Goal: Subscribe to service/newsletter

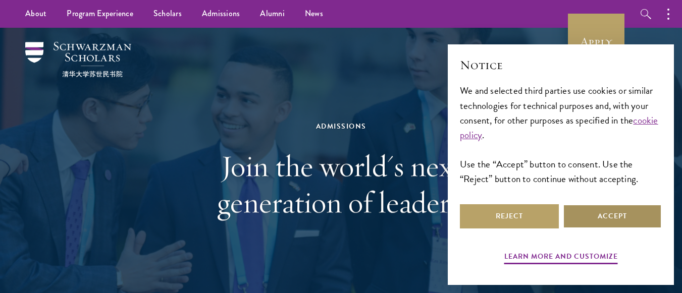
click at [614, 209] on button "Accept" at bounding box center [612, 217] width 99 height 24
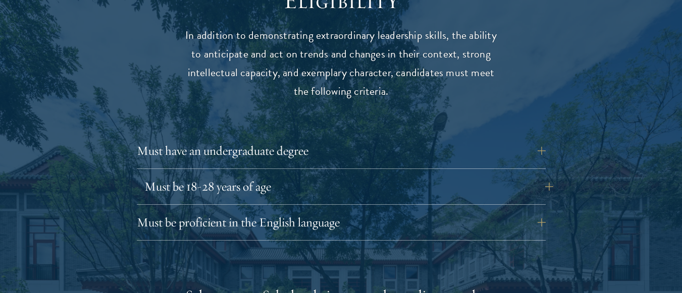
scroll to position [1350, 0]
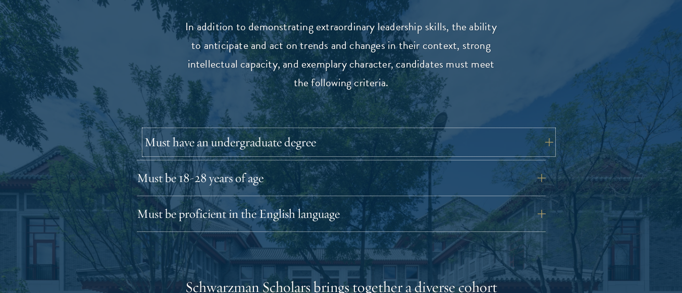
click at [545, 130] on button "Must have an undergraduate degree" at bounding box center [348, 142] width 409 height 24
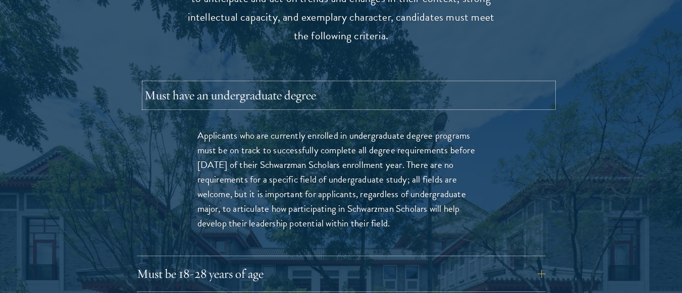
scroll to position [1398, 0]
click at [546, 82] on button "Must have an undergraduate degree" at bounding box center [348, 94] width 409 height 24
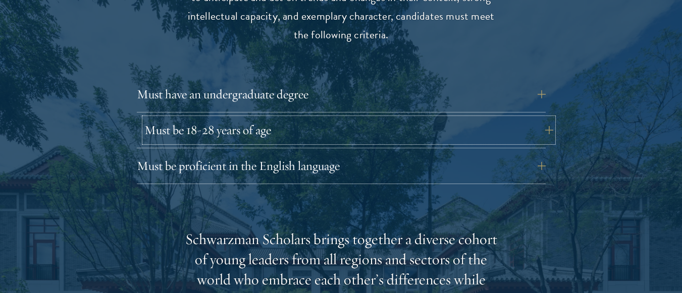
click at [544, 118] on button "Must be 18-28 years of age" at bounding box center [348, 130] width 409 height 24
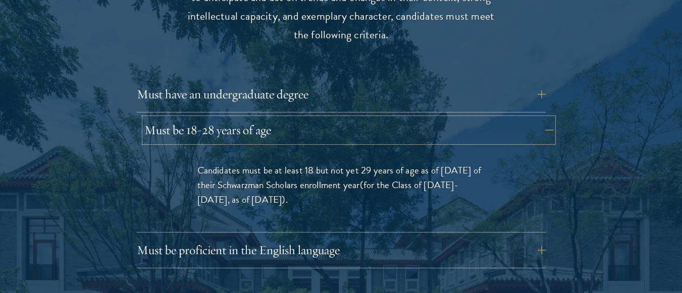
click at [544, 118] on button "Must be 18-28 years of age" at bounding box center [348, 130] width 409 height 24
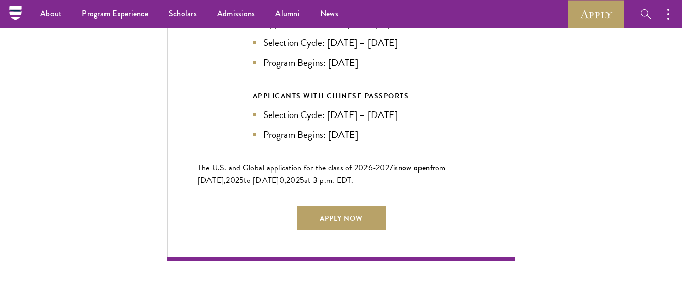
scroll to position [2319, 0]
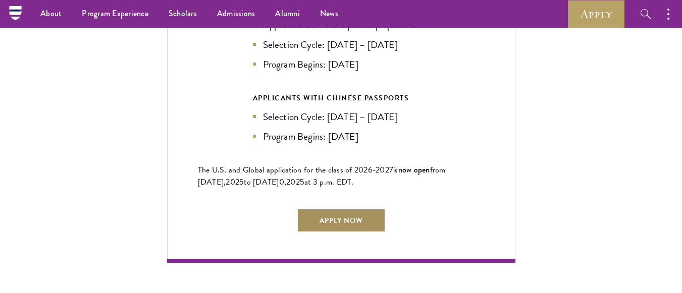
click at [370, 210] on link "Apply Now" at bounding box center [341, 221] width 89 height 24
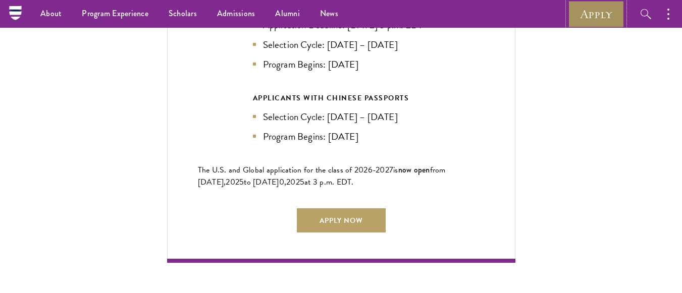
click at [595, 5] on link "Apply" at bounding box center [596, 14] width 57 height 28
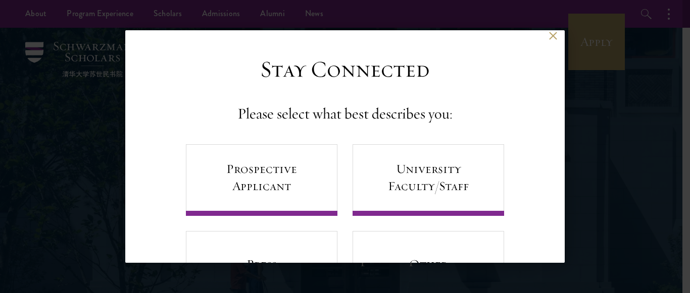
scroll to position [4, 0]
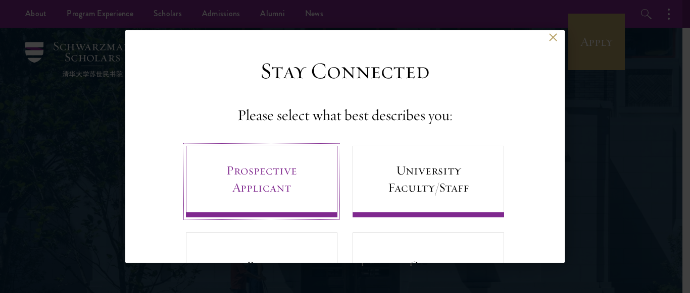
click at [291, 177] on link "Prospective Applicant" at bounding box center [262, 182] width 152 height 72
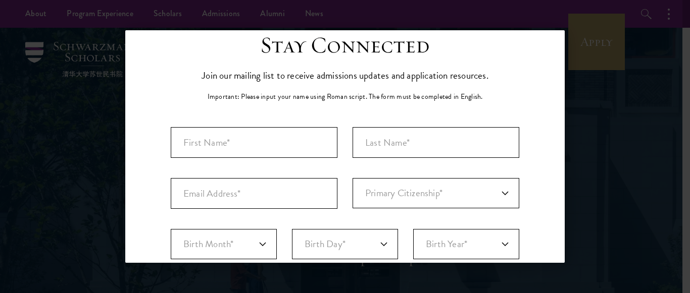
scroll to position [0, 0]
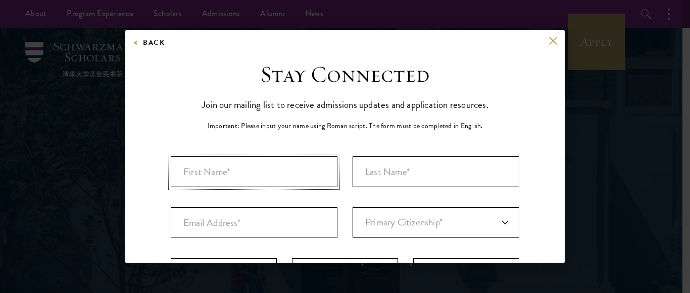
click at [227, 175] on input "First Name*" at bounding box center [254, 172] width 167 height 31
type input "MADALITSO"
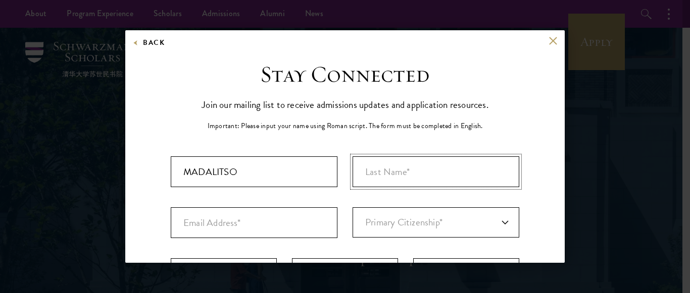
click at [372, 179] on input "Last Name (Family Name)*" at bounding box center [436, 172] width 167 height 31
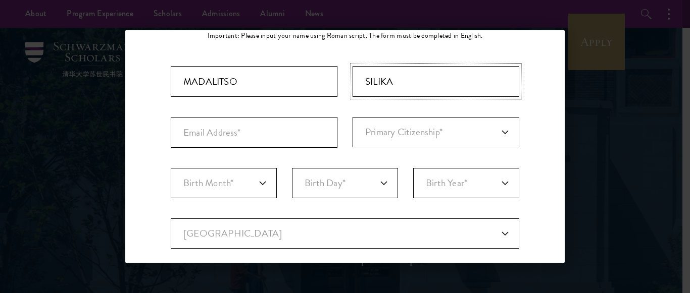
scroll to position [96, 0]
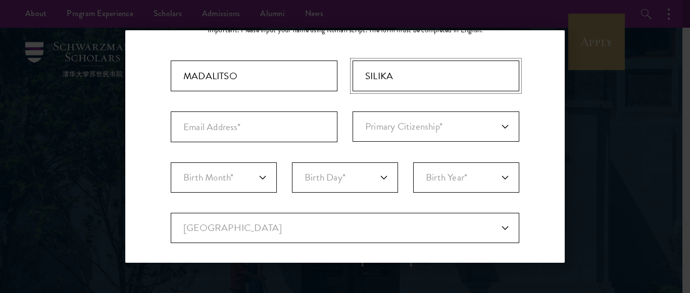
type input "SILIKA"
click at [214, 120] on input "Email Address*" at bounding box center [254, 127] width 167 height 31
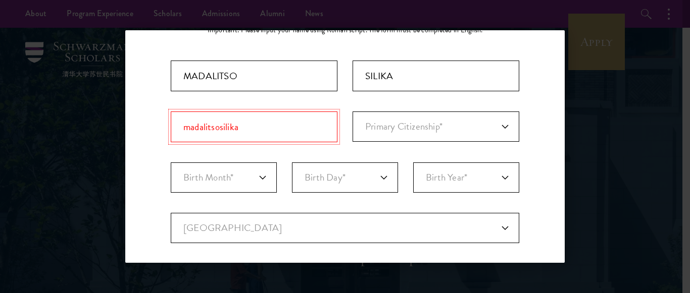
click at [251, 127] on input "madalitsosilika" at bounding box center [254, 127] width 167 height 31
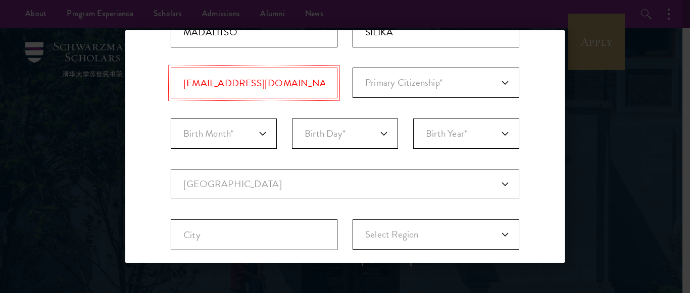
scroll to position [140, 0]
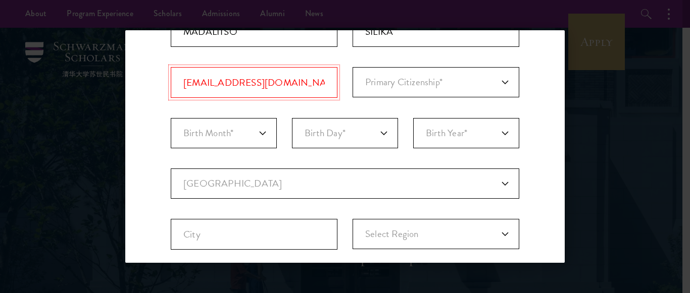
type input "madalitsosilika@gmail.com"
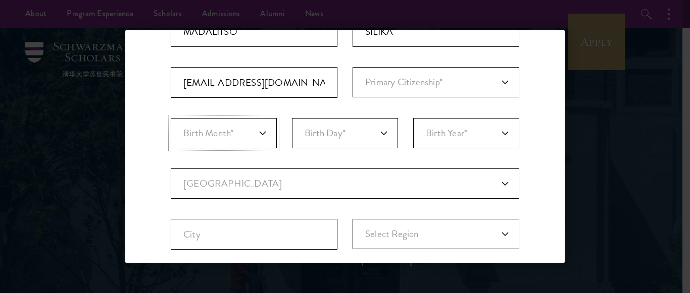
click at [264, 133] on select "Birth Month* January February March April May June July August September Octobe…" at bounding box center [224, 133] width 106 height 30
select select "06"
click at [171, 118] on select "Birth Month* January February March April May June July August September Octobe…" at bounding box center [224, 133] width 106 height 30
click at [377, 134] on select "Birth Day* 1 2 3 4 5 6 7 8 9 10 11 12 13 14 15 16 17 18 19 20 21 22 23 24 25 26…" at bounding box center [345, 133] width 106 height 30
select select "19"
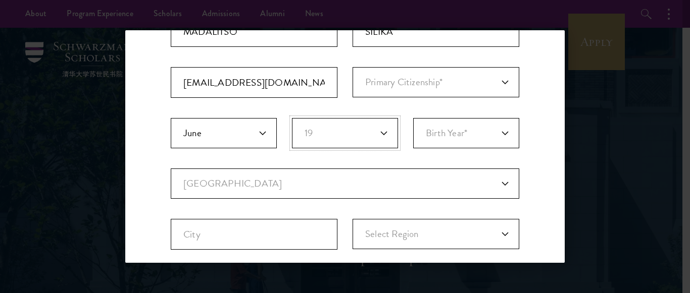
click at [292, 118] on select "Birth Day* 1 2 3 4 5 6 7 8 9 10 11 12 13 14 15 16 17 18 19 20 21 22 23 24 25 26…" at bounding box center [345, 133] width 106 height 30
click at [497, 135] on select "Birth Year* 2025 2024 2023 2022 2021 2020 2019 2018 2017 2016 2015 2014 2013 20…" at bounding box center [466, 133] width 106 height 30
select select "2003"
click at [413, 118] on select "Birth Year* 2025 2024 2023 2022 2021 2020 2019 2018 2017 2016 2015 2014 2013 20…" at bounding box center [466, 133] width 106 height 30
click at [491, 181] on select "Current Country Afghanistan Aland Islands Albania Algeria Andorra Angola Anguil…" at bounding box center [345, 184] width 348 height 30
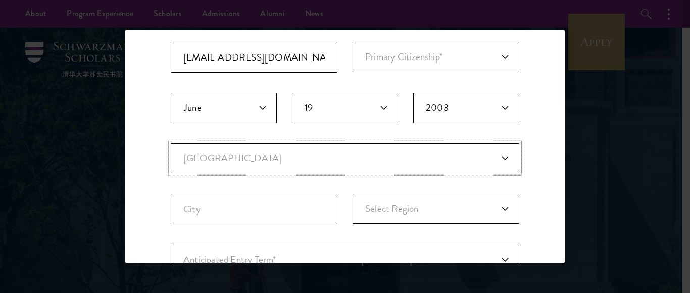
scroll to position [165, 0]
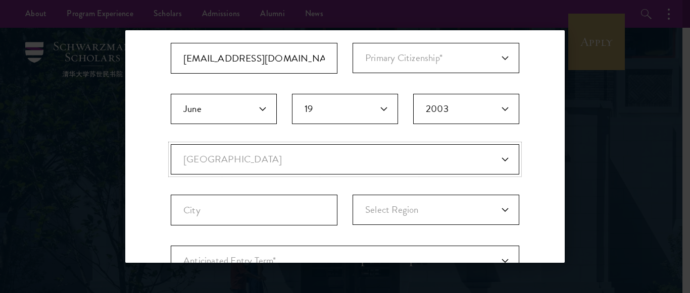
click at [497, 164] on select "Current Country Afghanistan Aland Islands Albania Algeria Andorra Angola Anguil…" at bounding box center [345, 159] width 348 height 30
select select "MI"
click at [171, 144] on select "Current Country Afghanistan Aland Islands Albania Algeria Andorra Angola Anguil…" at bounding box center [345, 159] width 348 height 30
select select
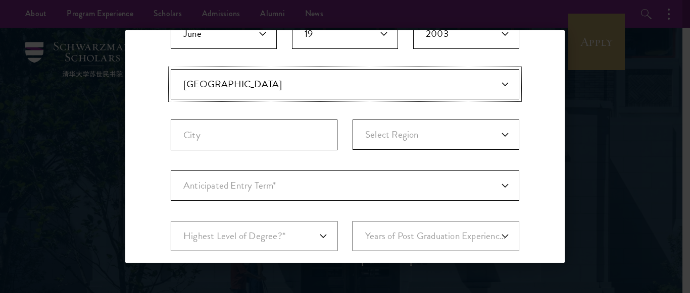
scroll to position [244, 0]
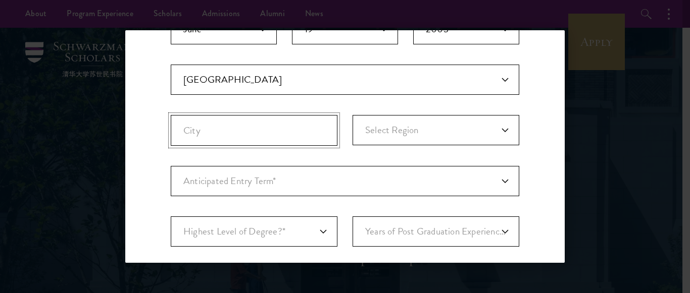
click at [321, 129] on input "City" at bounding box center [254, 130] width 167 height 31
type input "m"
type input "MACHINGA"
click at [498, 128] on select "Select Region Central Northern Southern" at bounding box center [436, 130] width 167 height 30
select select "Southern"
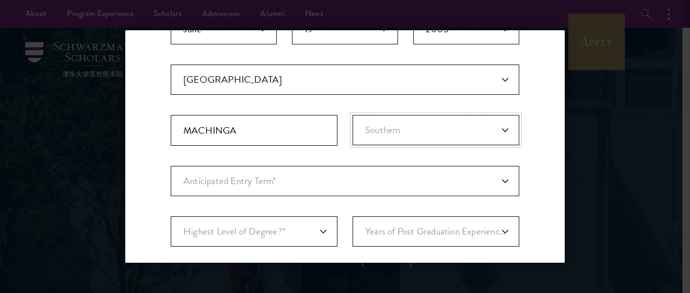
click at [353, 115] on select "Select Region Central Northern Southern" at bounding box center [436, 130] width 167 height 30
click at [502, 183] on select "Anticipated Entry Term* August 2026 (Application opens April 2025) Just Explori…" at bounding box center [345, 181] width 348 height 30
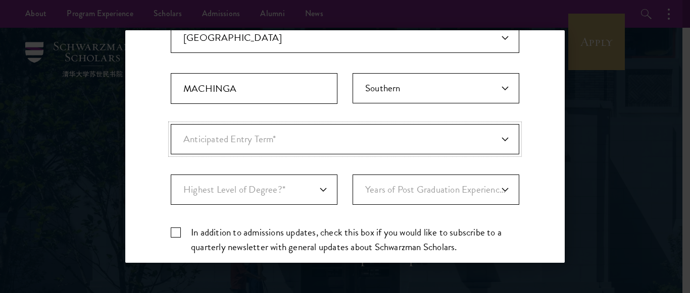
scroll to position [287, 0]
click at [498, 138] on select "Anticipated Entry Term* August 2026 (Application opens April 2025) Just Explori…" at bounding box center [345, 138] width 348 height 30
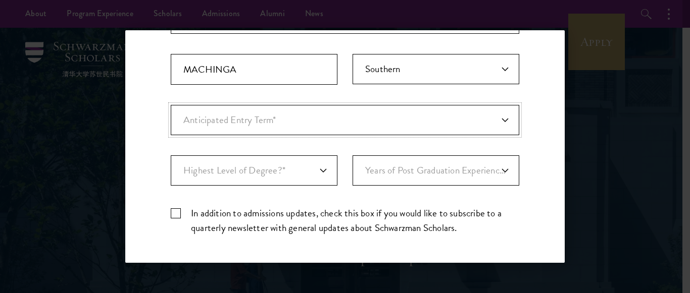
scroll to position [310, 0]
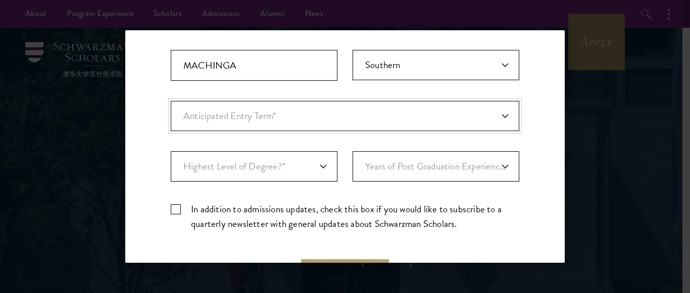
click at [493, 118] on select "Anticipated Entry Term* August 2026 (Application opens April 2025) Just Explori…" at bounding box center [345, 116] width 348 height 30
select select "e64b8ab3-eabb-4867-96d5-7e6b4840665f"
click at [171, 101] on select "Anticipated Entry Term* August 2026 (Application opens April 2025) Just Explori…" at bounding box center [345, 116] width 348 height 30
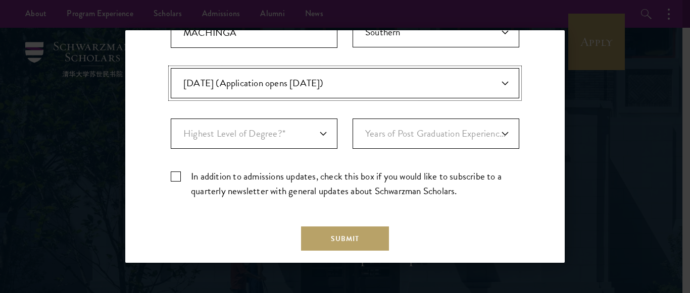
scroll to position [355, 0]
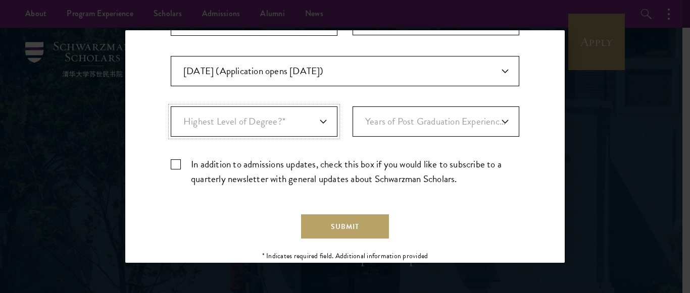
click at [321, 123] on select "Highest Level of Degree?* PHD Bachelor's Master's Current Undergraduate Student" at bounding box center [254, 122] width 167 height 30
select select "bf44f490-31e9-4d16-b1d2-df861e7933aa"
click at [171, 107] on select "Highest Level of Degree?* PHD Bachelor's Master's Current Undergraduate Student" at bounding box center [254, 122] width 167 height 30
click at [496, 120] on select "Years of Post Graduation Experience?* 1 2 3 4 5 6 7 8 9 10" at bounding box center [436, 122] width 167 height 30
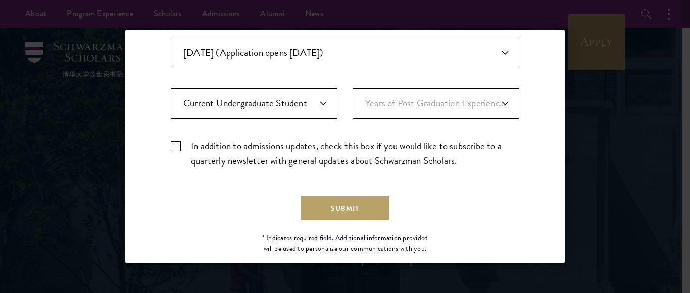
scroll to position [393, 0]
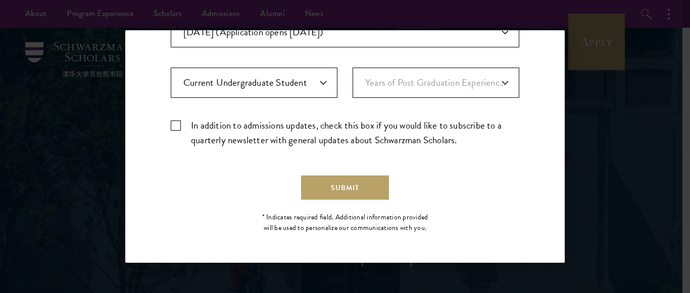
click at [171, 128] on label "In addition to admissions updates, check this box if you would like to subscrib…" at bounding box center [345, 132] width 348 height 29
click at [171, 125] on input "In addition to admissions updates, check this box if you would like to subscrib…" at bounding box center [345, 121] width 348 height 7
checkbox input "true"
click at [333, 178] on button "Submit" at bounding box center [345, 188] width 88 height 24
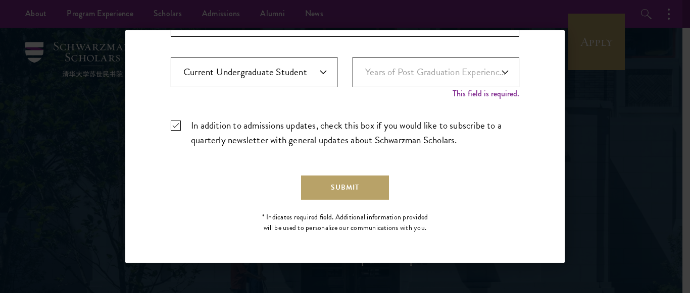
scroll to position [76, 0]
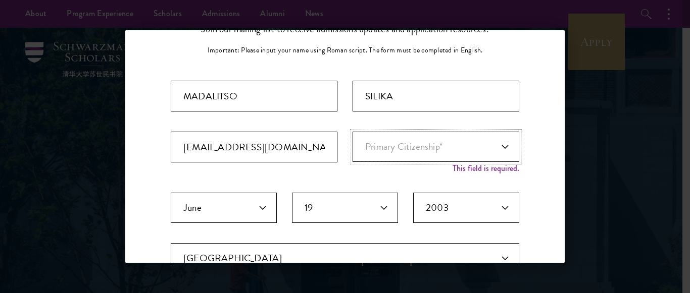
click at [497, 149] on select "Primary Citizenship* Afghanistan Aland Islands Albania Algeria Andorra Angola A…" at bounding box center [436, 147] width 167 height 30
select select "MI"
click at [353, 132] on select "Primary Citizenship* Afghanistan Aland Islands Albania Algeria Andorra Angola A…" at bounding box center [436, 147] width 167 height 30
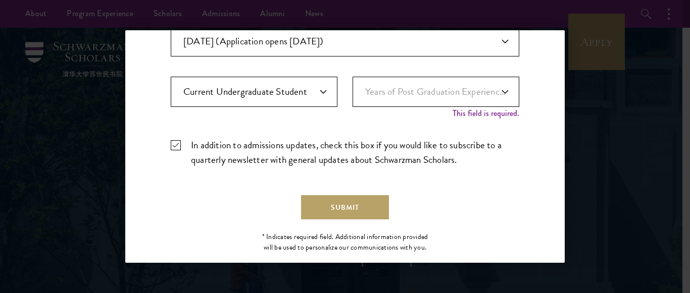
scroll to position [385, 0]
click at [497, 92] on select "Years of Post Graduation Experience?* 1 2 3 4 5 6 7 8 9 10" at bounding box center [436, 91] width 167 height 30
select select "2"
click at [353, 76] on select "Years of Post Graduation Experience?* 1 2 3 4 5 6 7 8 9 10" at bounding box center [436, 91] width 167 height 30
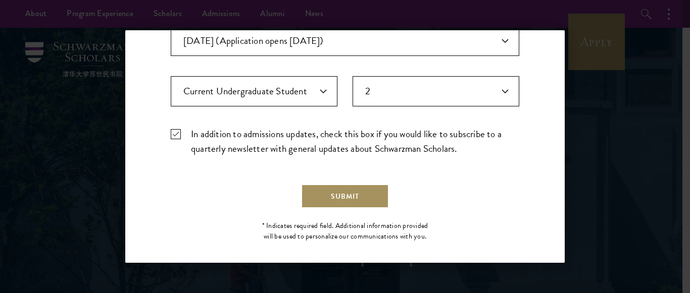
click at [320, 193] on button "Submit" at bounding box center [345, 196] width 88 height 24
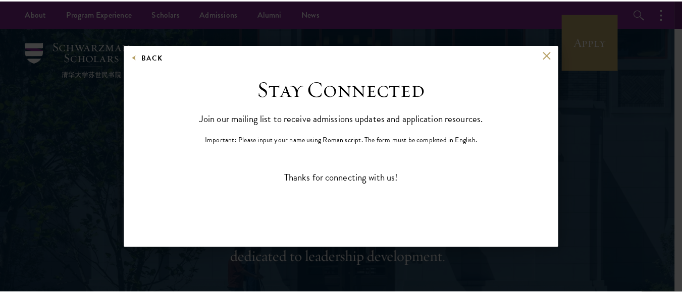
scroll to position [0, 0]
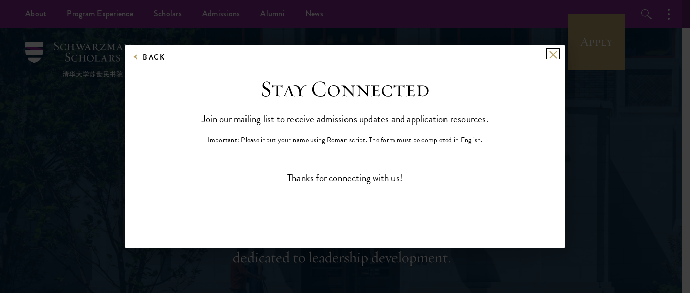
click at [549, 57] on button at bounding box center [552, 55] width 9 height 9
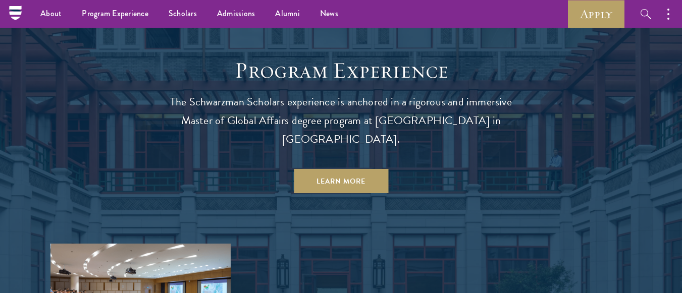
scroll to position [847, 0]
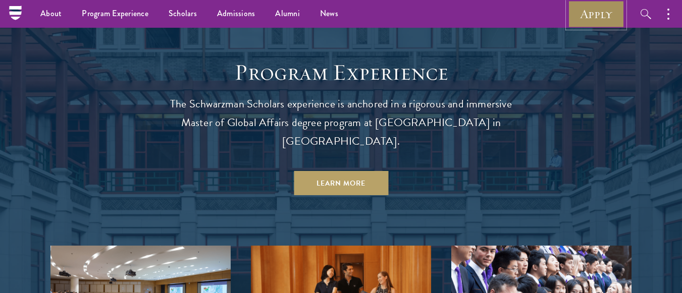
click at [598, 10] on link "Apply" at bounding box center [596, 14] width 57 height 28
